Goal: Task Accomplishment & Management: Use online tool/utility

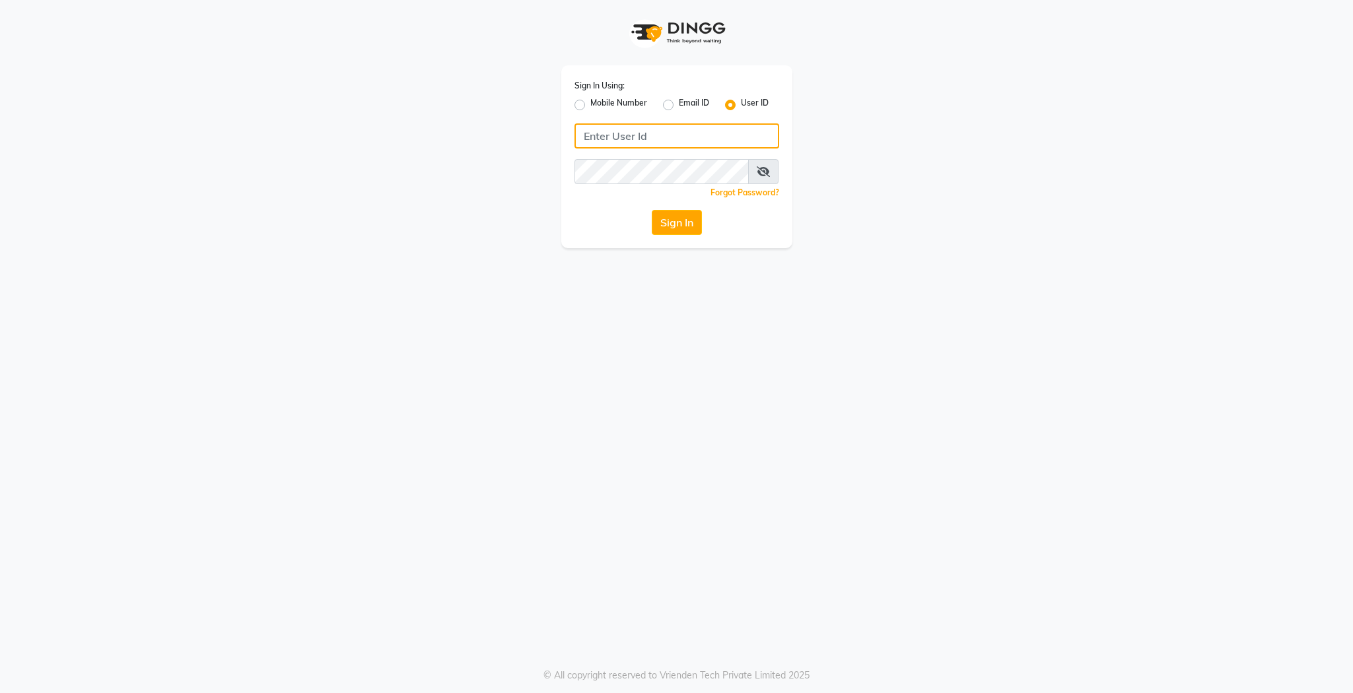
click at [717, 129] on input "Username" at bounding box center [676, 135] width 205 height 25
type input "colourlounge"
click at [676, 224] on button "Sign In" at bounding box center [677, 222] width 50 height 25
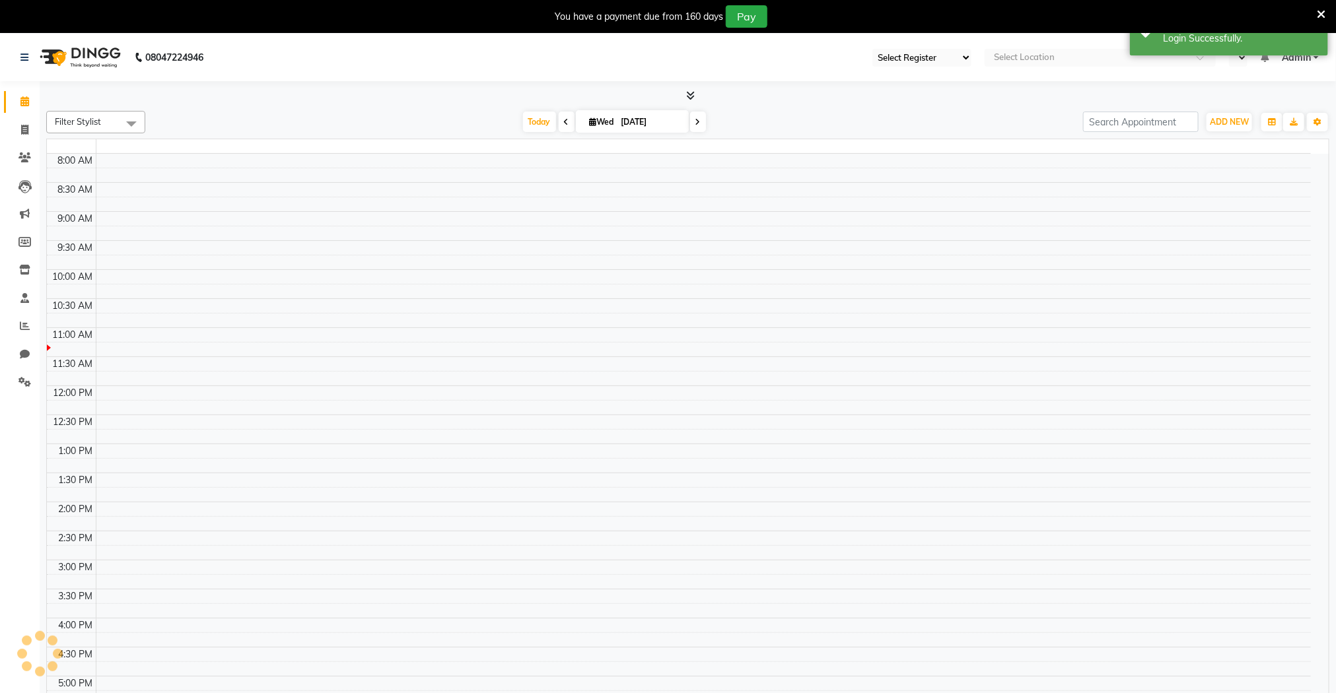
select select "71"
select select "en"
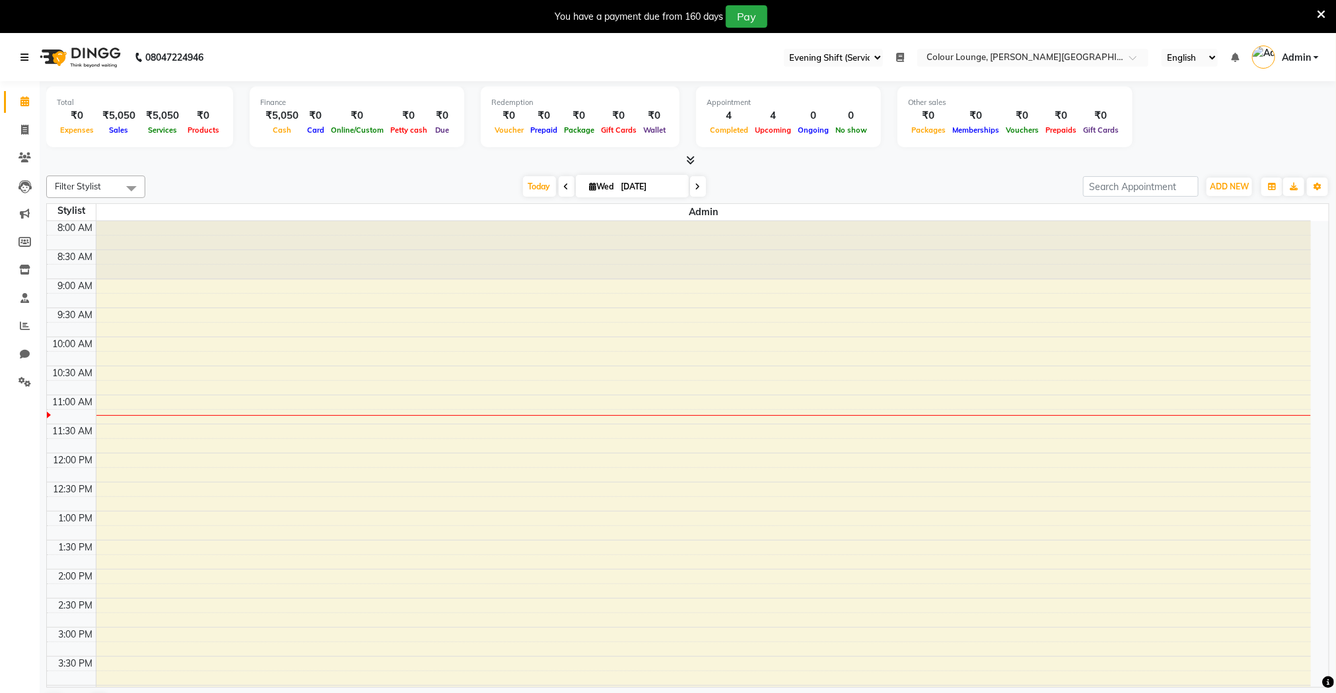
click at [20, 54] on icon at bounding box center [24, 57] width 8 height 9
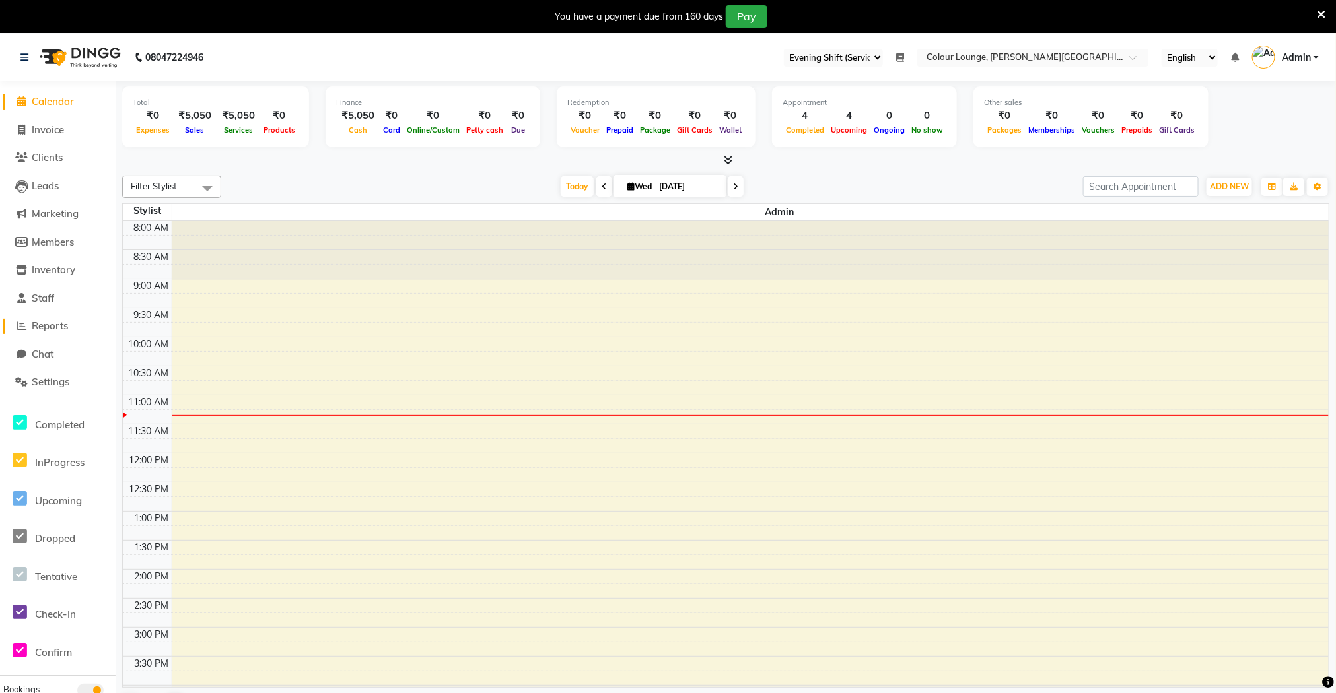
click at [55, 321] on span "Reports" at bounding box center [50, 326] width 36 height 13
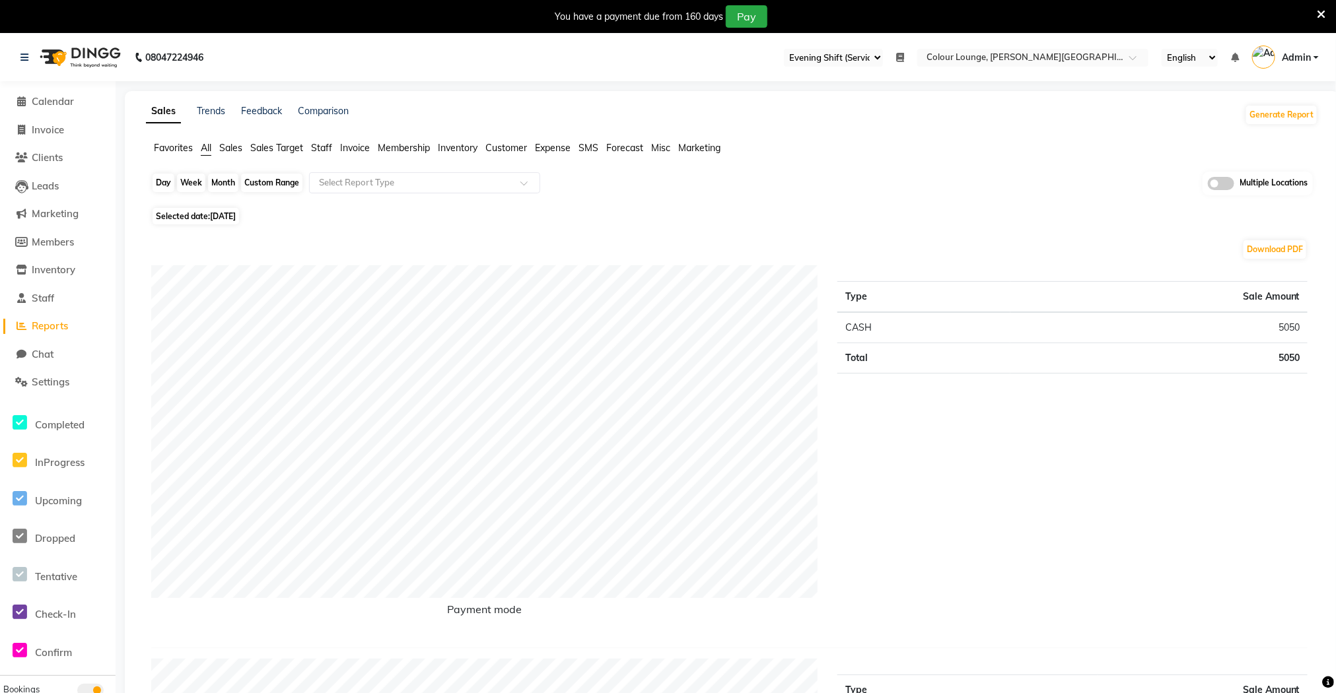
click at [165, 188] on div "Day" at bounding box center [164, 183] width 22 height 18
select select "9"
select select "2025"
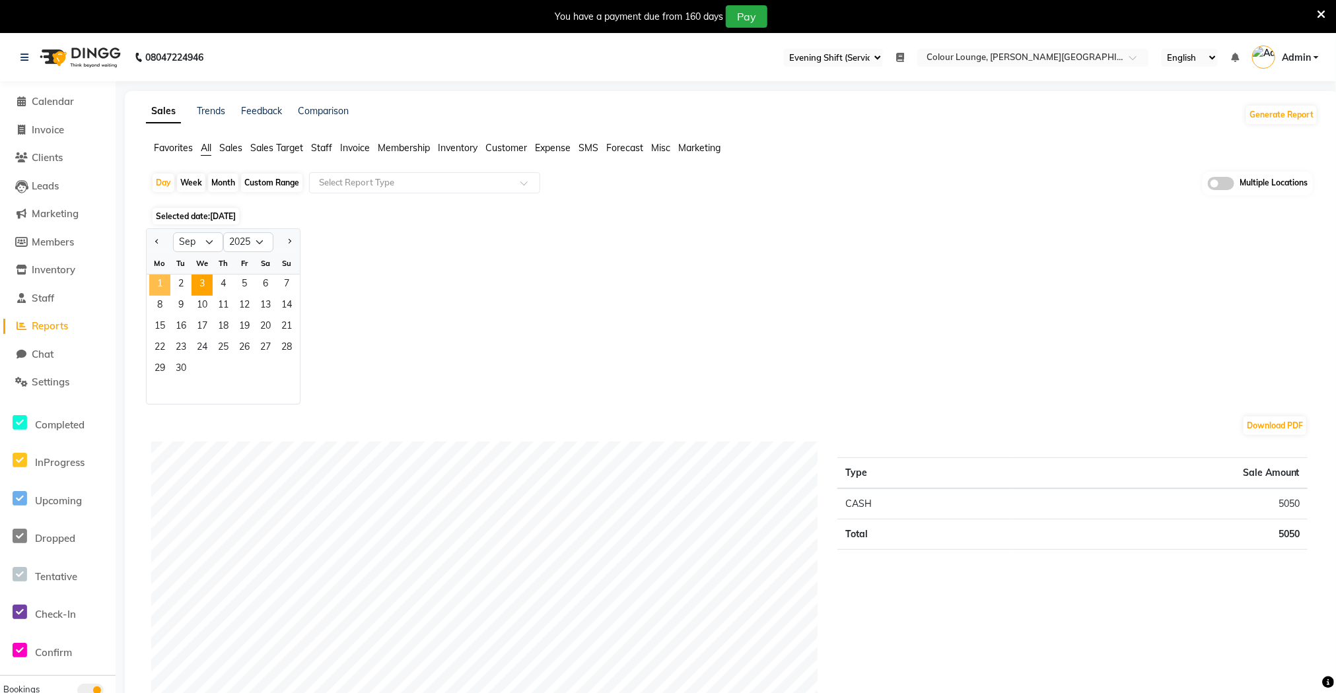
click at [161, 280] on span "1" at bounding box center [159, 285] width 21 height 21
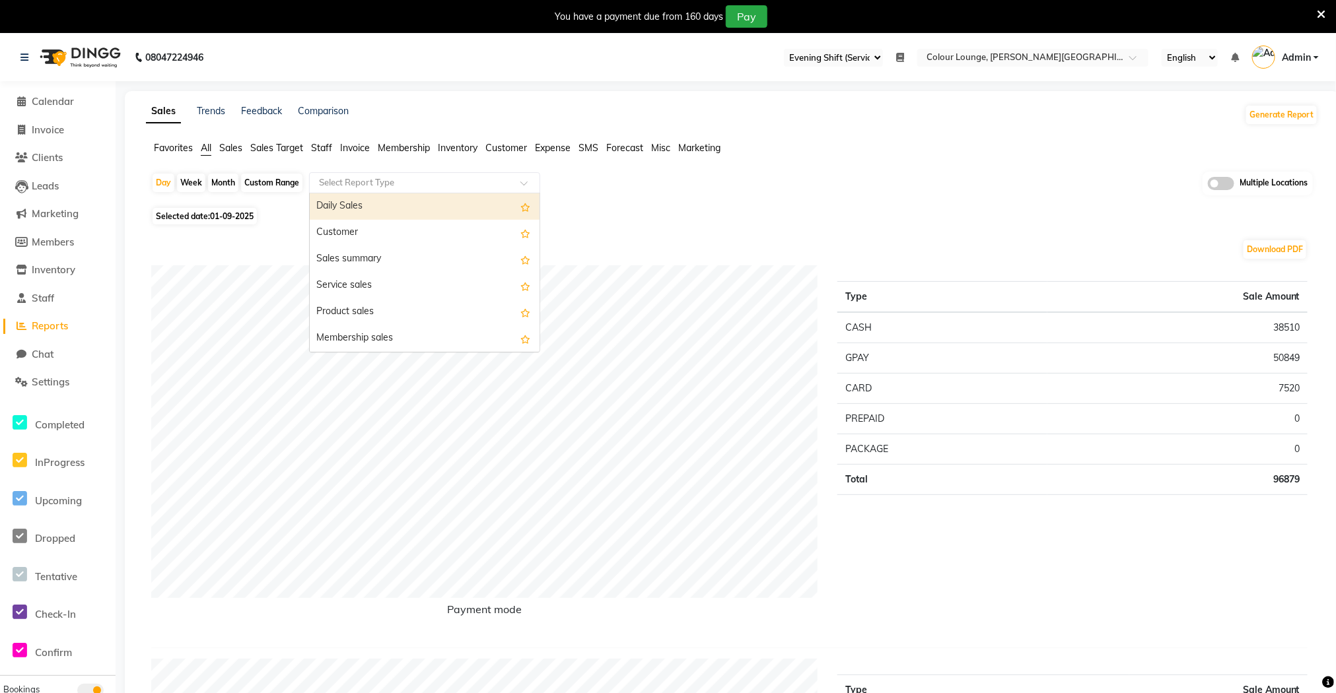
click at [396, 182] on input "text" at bounding box center [411, 182] width 190 height 13
click at [398, 206] on div "Daily Sales" at bounding box center [425, 206] width 230 height 26
select select "full_report"
select select "csv"
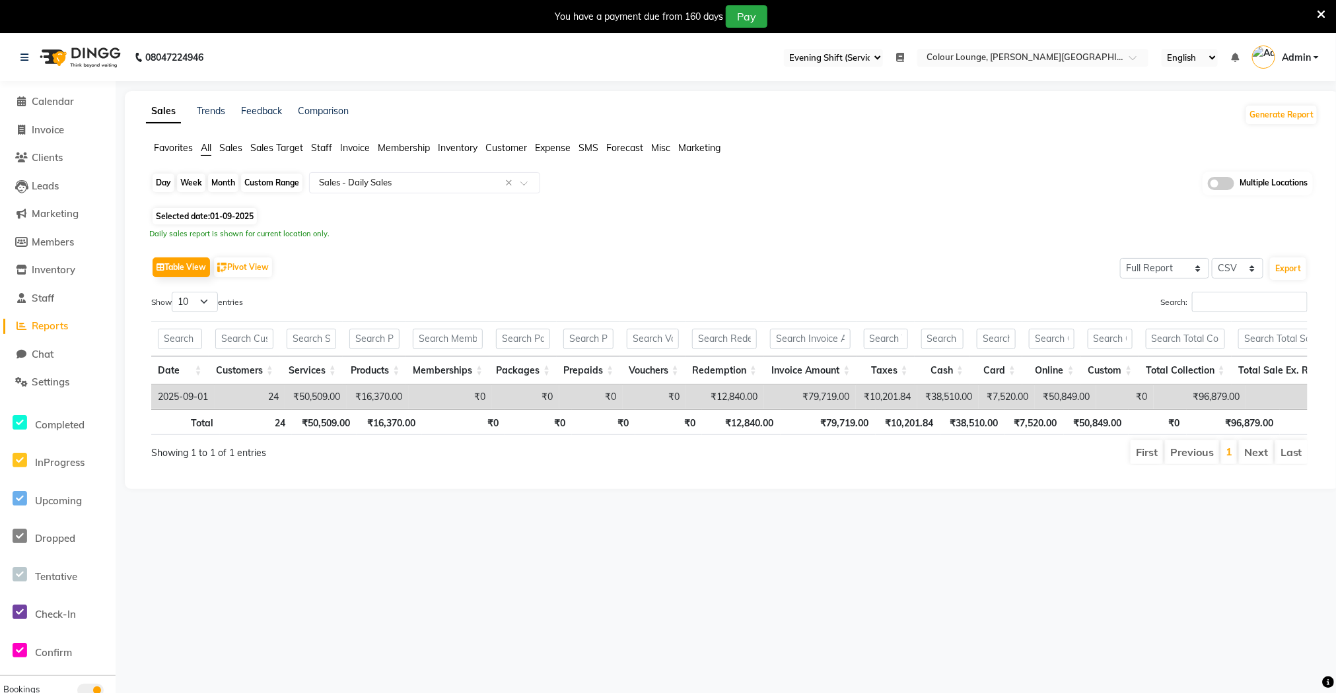
click at [155, 190] on div "Day" at bounding box center [164, 183] width 22 height 18
select select "9"
select select "2025"
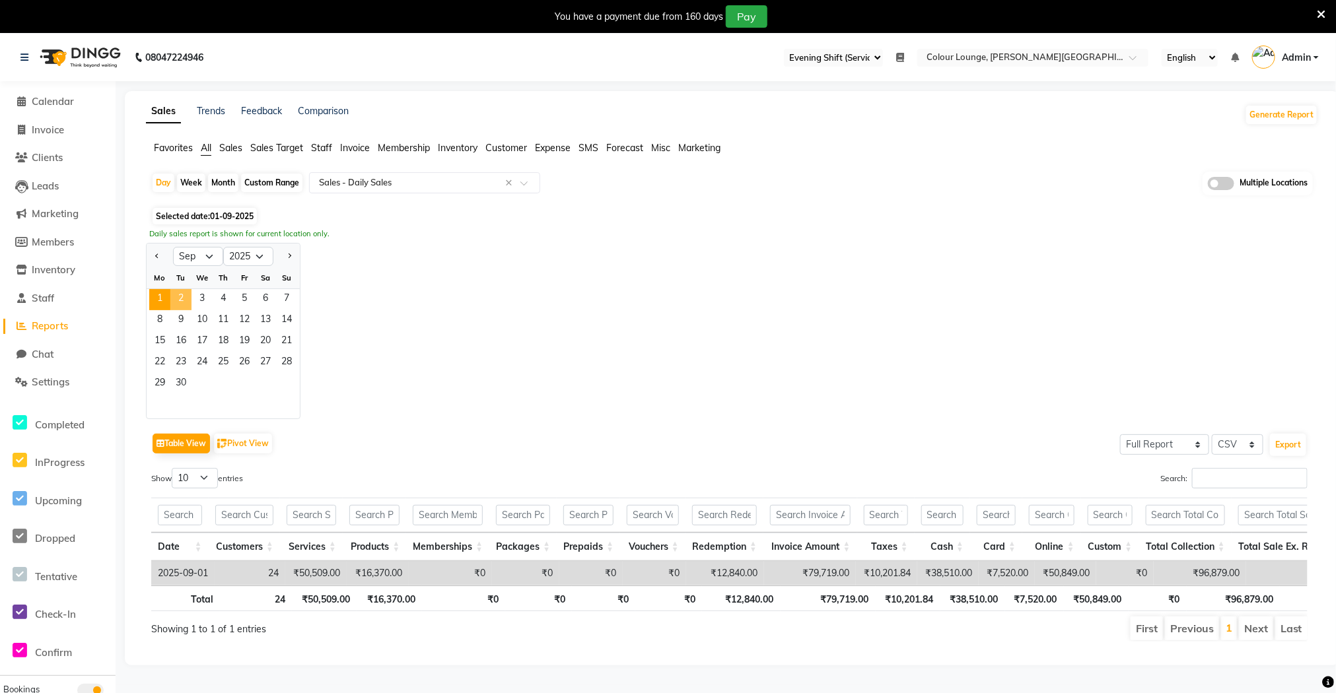
click at [184, 302] on span "2" at bounding box center [180, 299] width 21 height 21
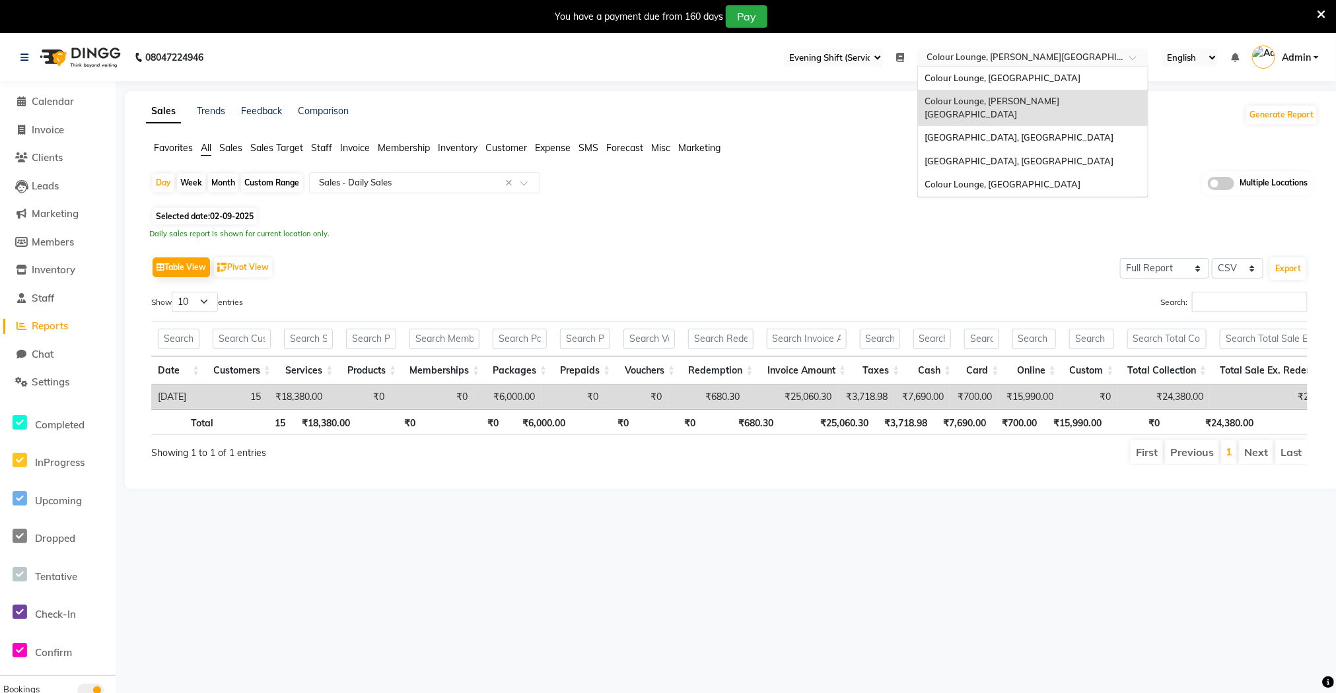
click at [1036, 58] on input "text" at bounding box center [1019, 58] width 191 height 13
click at [1022, 74] on span "Colour Lounge, [GEOGRAPHIC_DATA]" at bounding box center [1002, 78] width 156 height 11
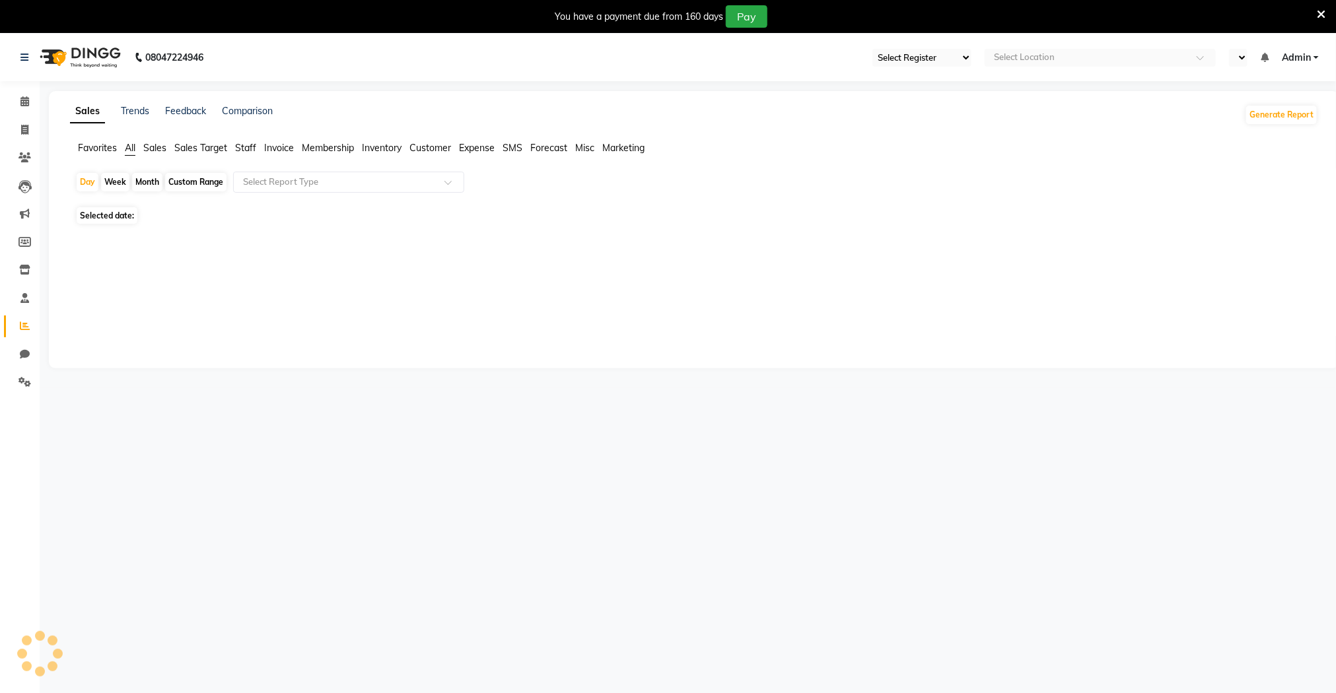
select select "71"
select select "en"
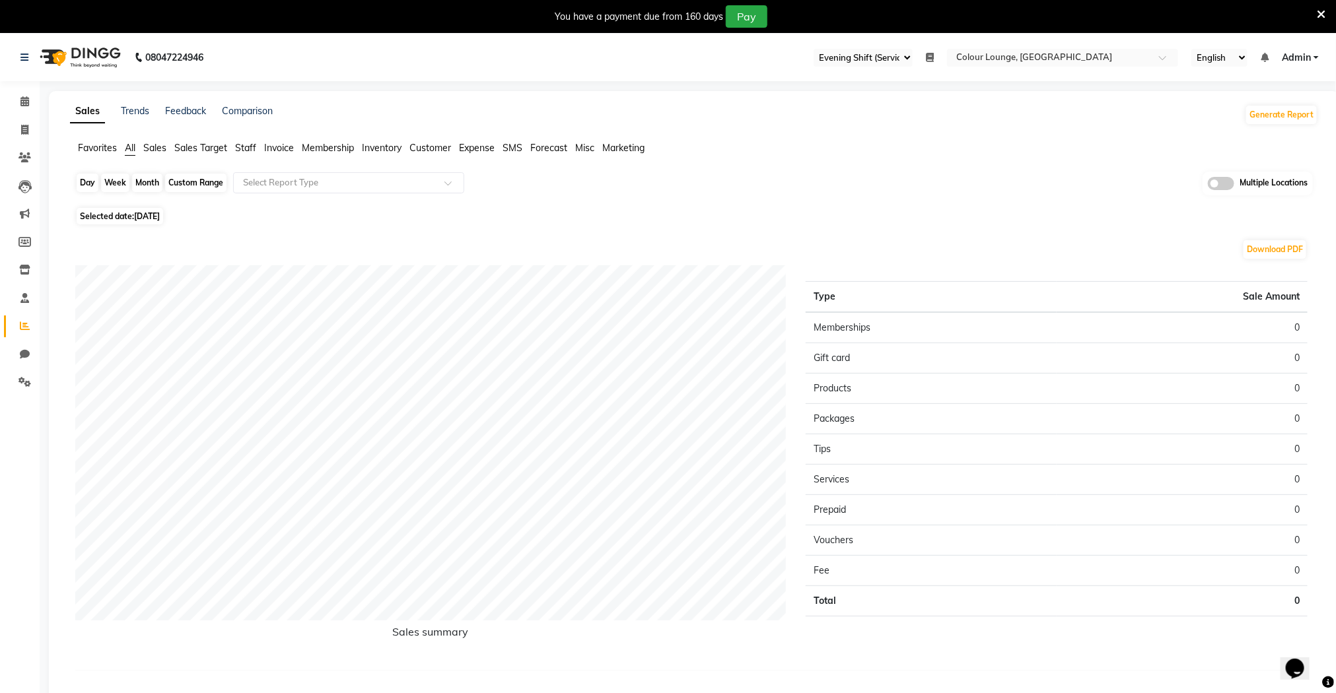
click at [89, 189] on div "Day" at bounding box center [88, 183] width 22 height 18
select select "9"
select select "2025"
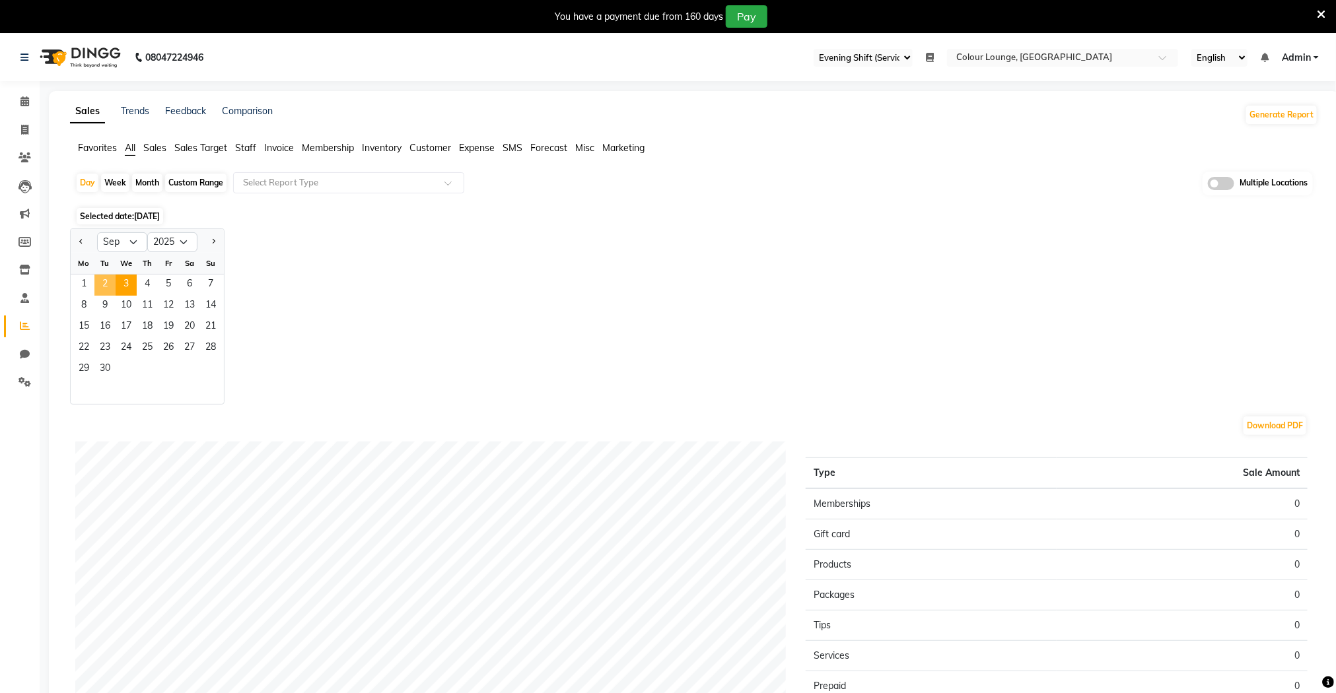
click at [102, 281] on span "2" at bounding box center [104, 285] width 21 height 21
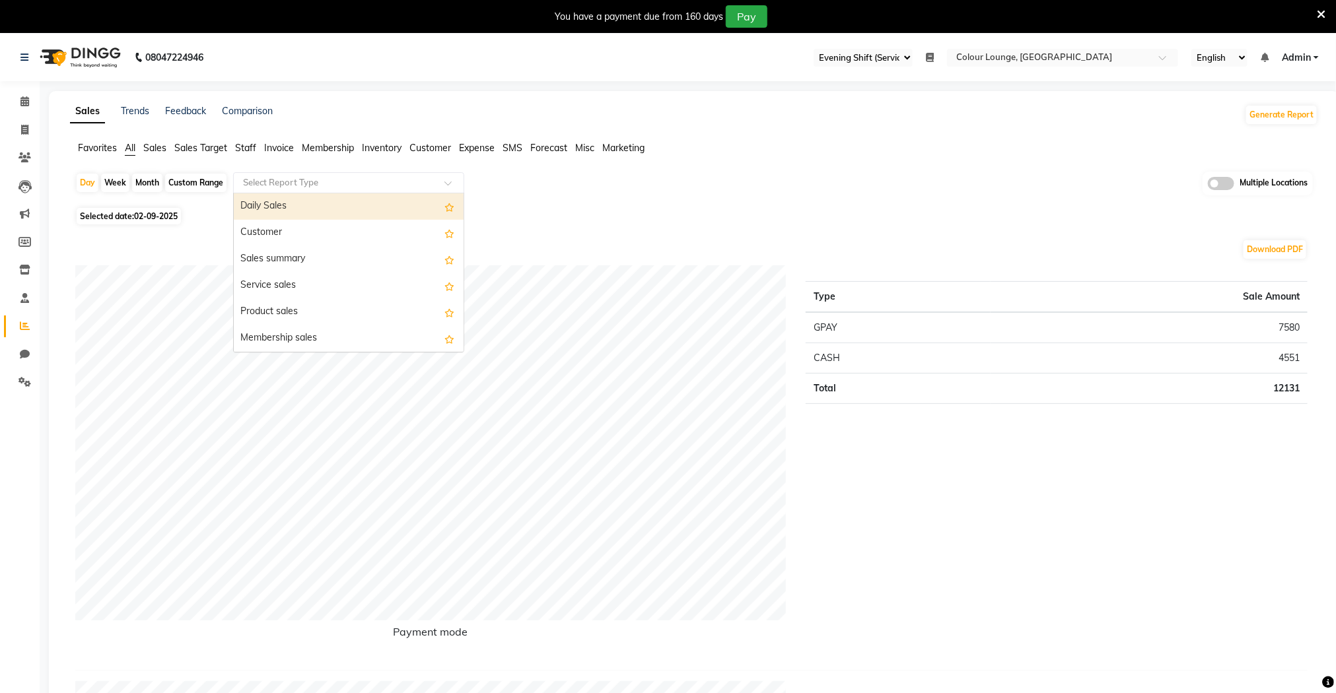
click at [339, 178] on input "text" at bounding box center [335, 182] width 190 height 13
click at [328, 203] on div "Daily Sales" at bounding box center [349, 206] width 230 height 26
select select "full_report"
select select "csv"
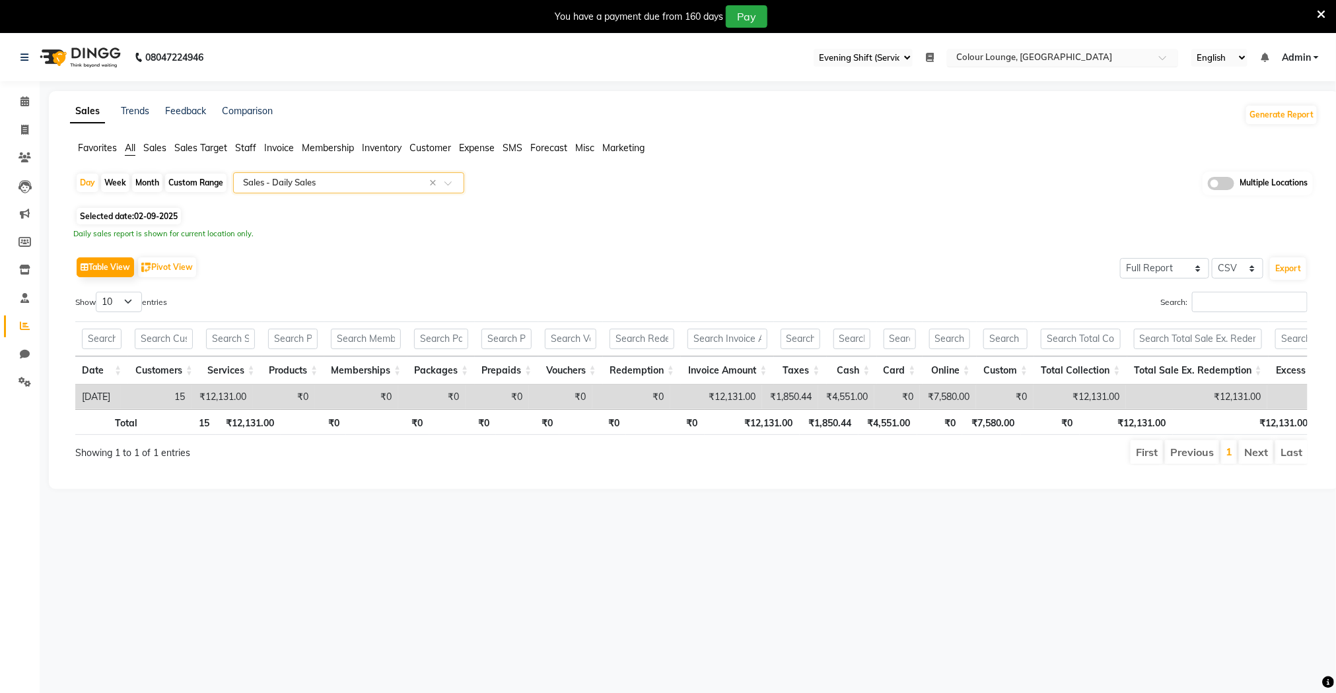
click at [1018, 59] on input "text" at bounding box center [1048, 58] width 191 height 13
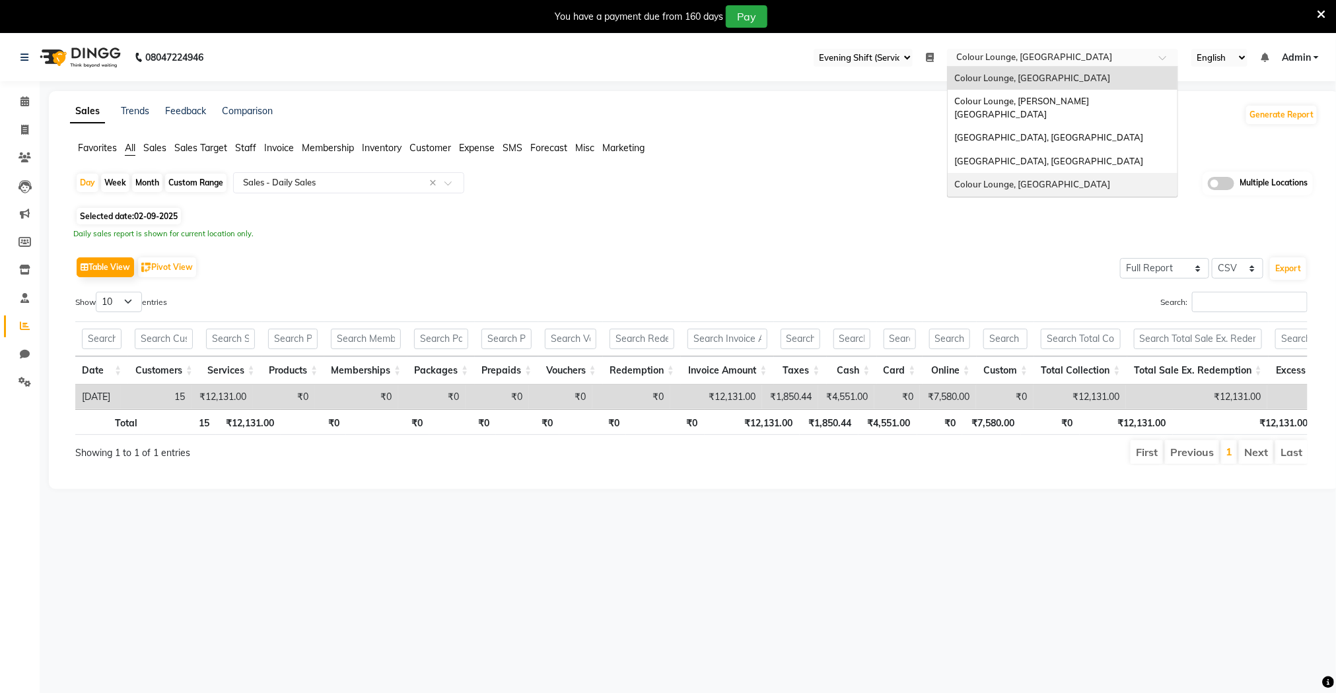
click at [1040, 179] on span "Colour Lounge, [GEOGRAPHIC_DATA]" at bounding box center [1032, 184] width 156 height 11
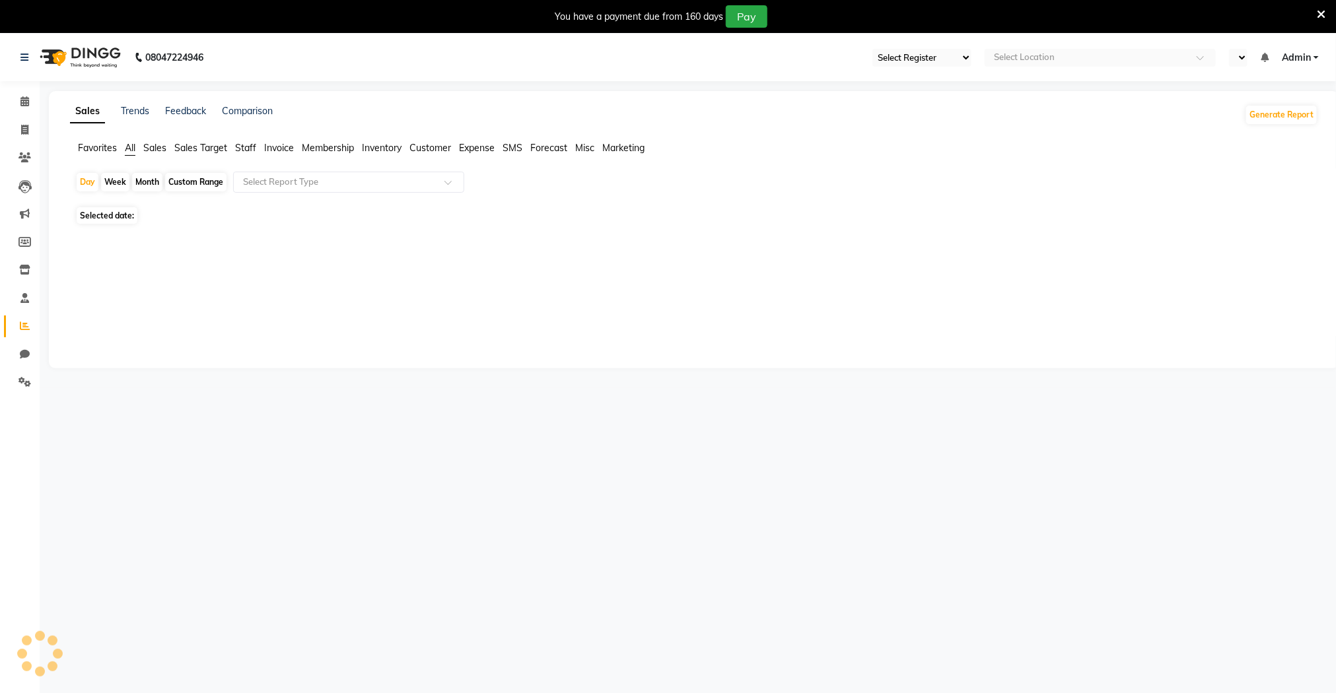
select select "71"
select select "en"
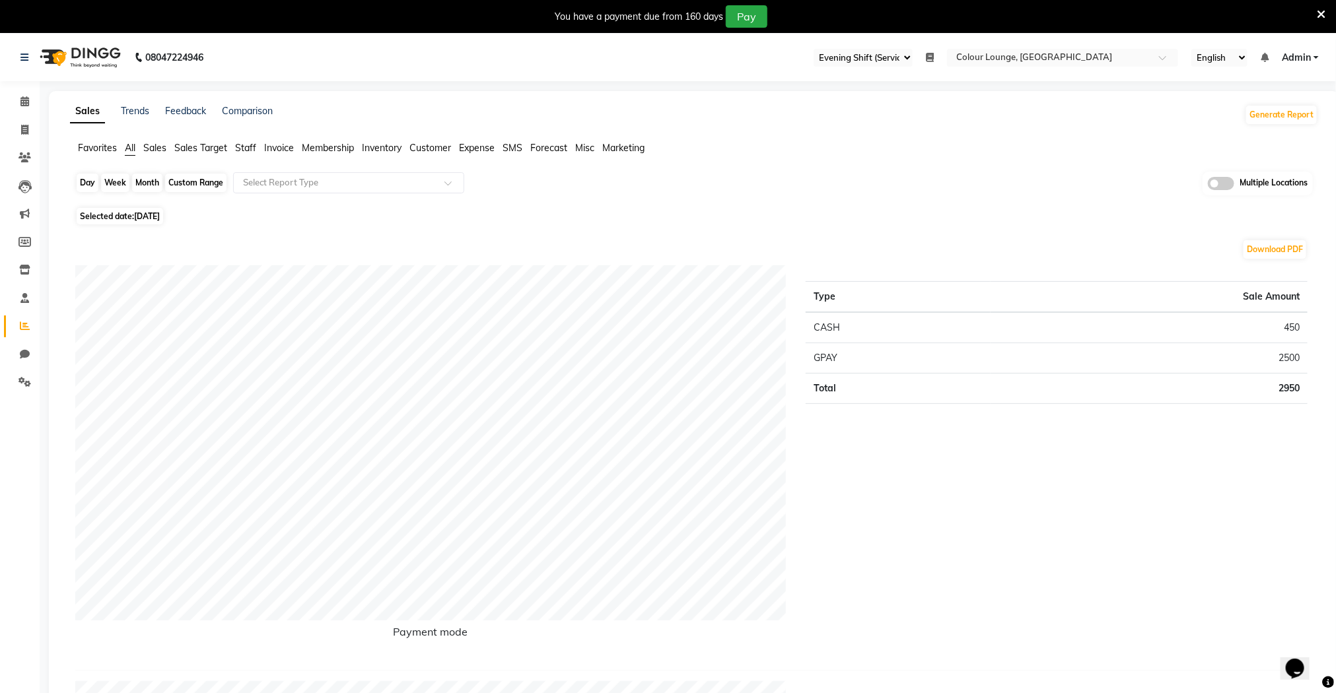
click at [92, 184] on div "Day" at bounding box center [88, 183] width 22 height 18
select select "9"
select select "2025"
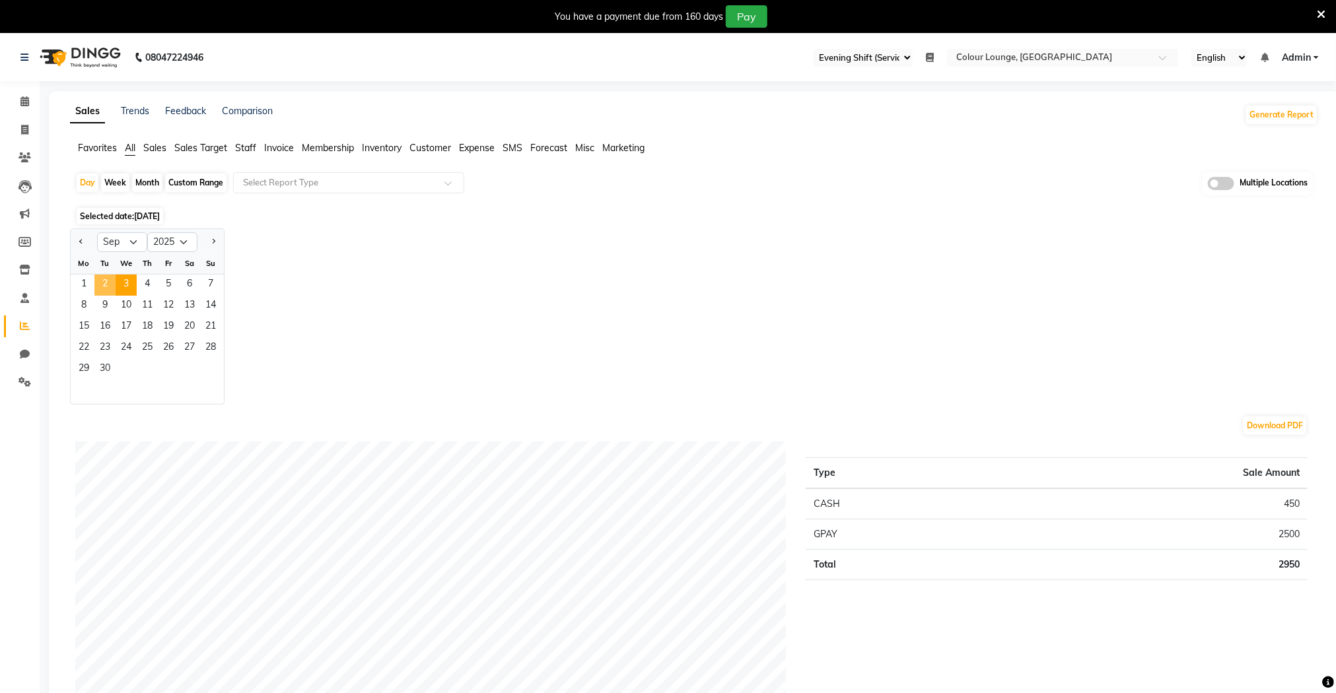
click at [106, 284] on span "2" at bounding box center [104, 285] width 21 height 21
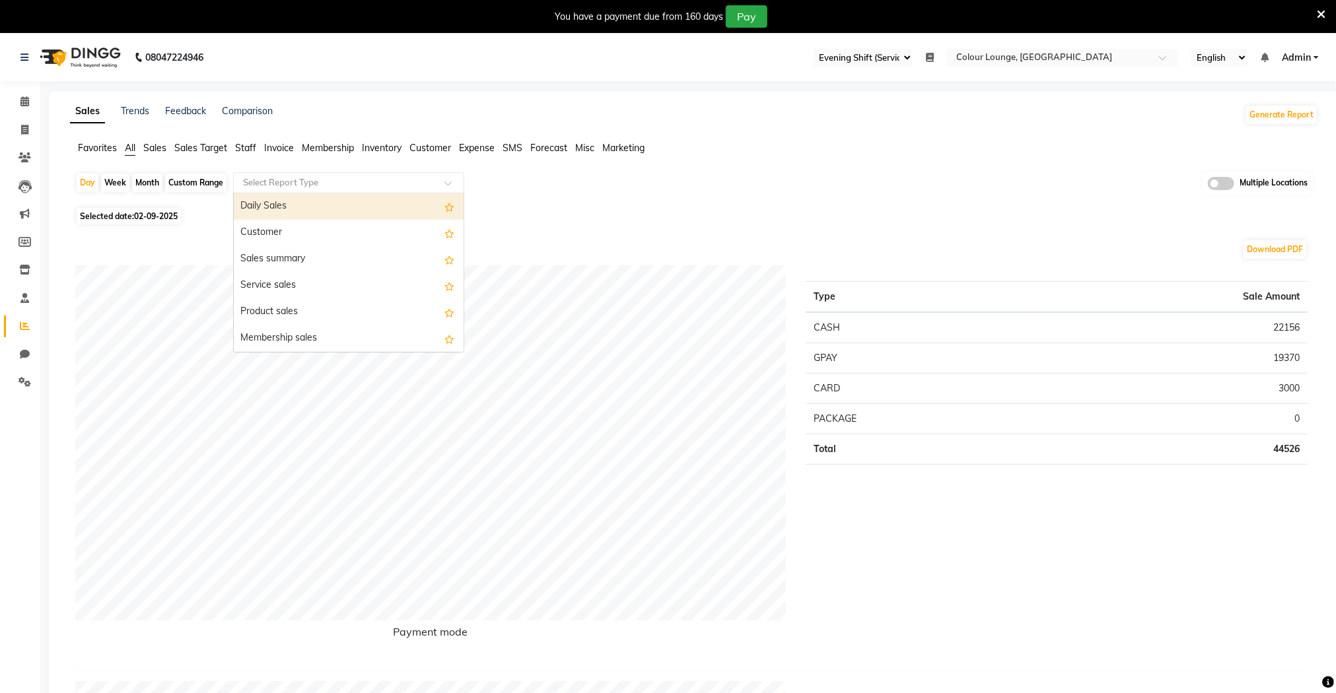
click at [318, 187] on input "text" at bounding box center [335, 182] width 190 height 13
click at [317, 202] on div "Daily Sales" at bounding box center [349, 206] width 230 height 26
select select "filtered_report"
select select "csv"
